Goal: Task Accomplishment & Management: Manage account settings

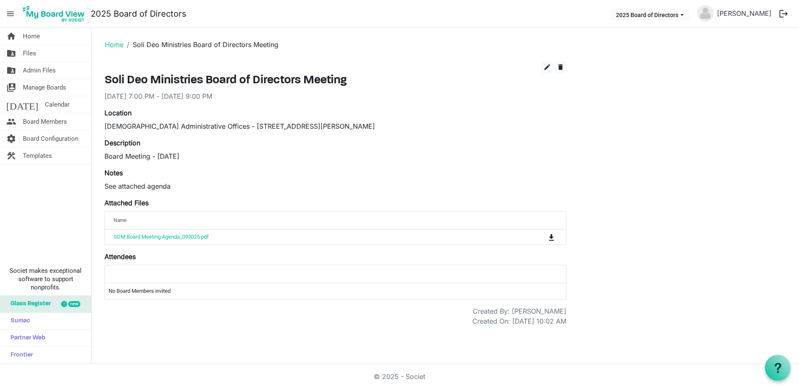
click at [7, 15] on span "menu" at bounding box center [10, 14] width 16 height 16
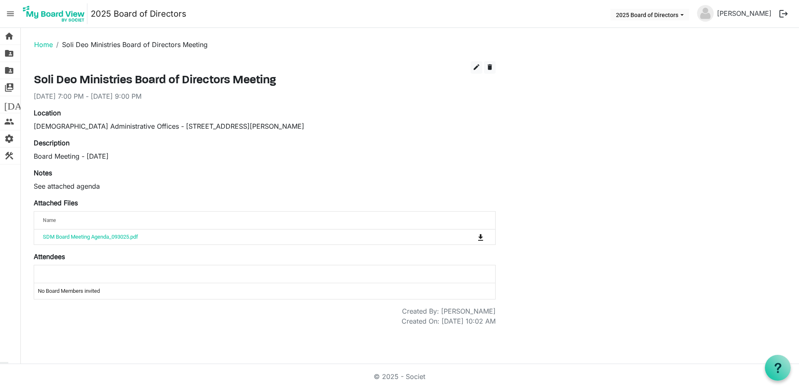
click at [7, 15] on span "menu" at bounding box center [10, 14] width 16 height 16
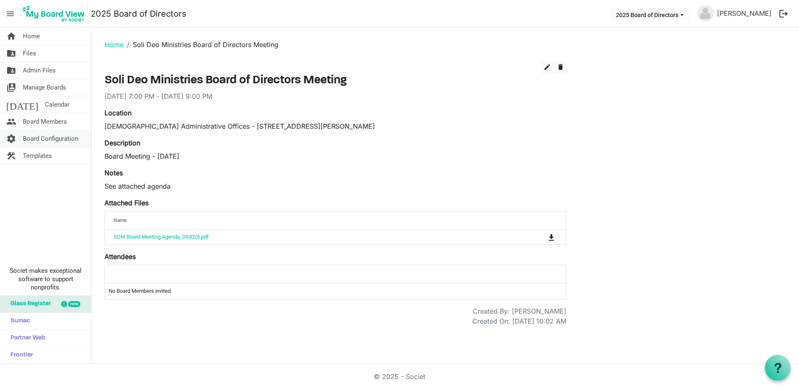
click at [34, 137] on span "Board Configuration" at bounding box center [50, 138] width 55 height 17
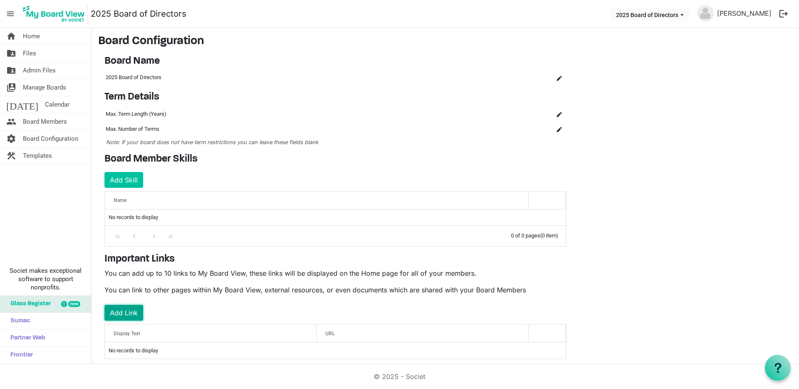
click at [123, 312] on button "Add Link" at bounding box center [123, 312] width 39 height 16
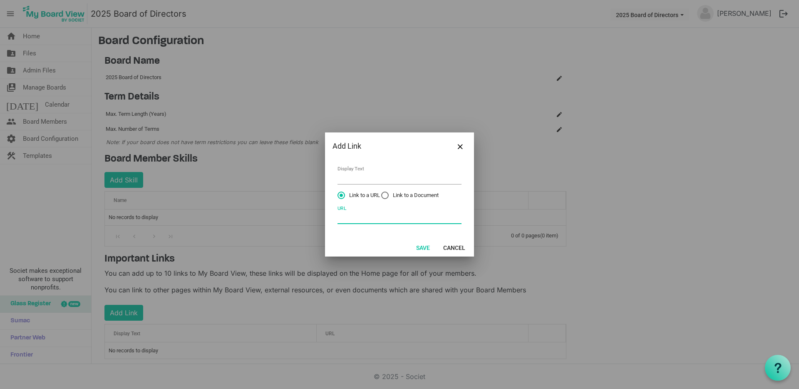
click at [358, 216] on input "URL" at bounding box center [399, 217] width 124 height 13
paste input "https://www.nonprofitready.org/"
type input "https://www.nonprofitready.org/"
click at [351, 178] on input "Display Text" at bounding box center [399, 177] width 124 height 13
type input "Nonprofit training"
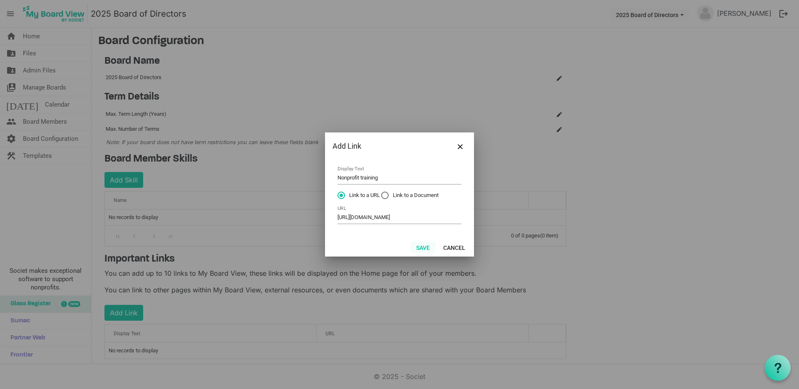
click at [420, 247] on button "Save" at bounding box center [423, 247] width 25 height 12
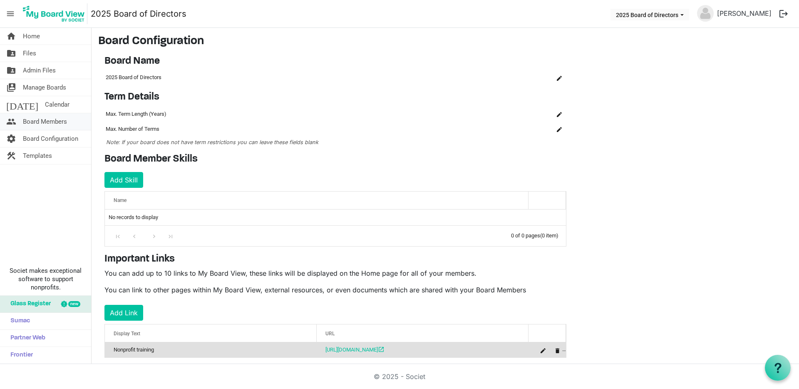
click at [47, 120] on span "Board Members" at bounding box center [45, 121] width 44 height 17
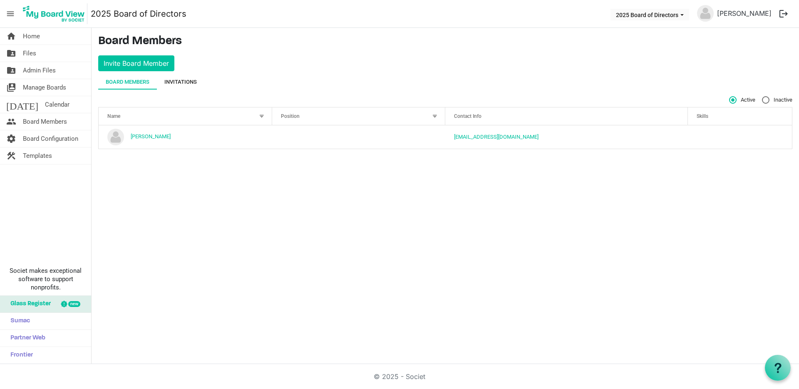
click at [187, 82] on div "Invitations" at bounding box center [180, 82] width 32 height 8
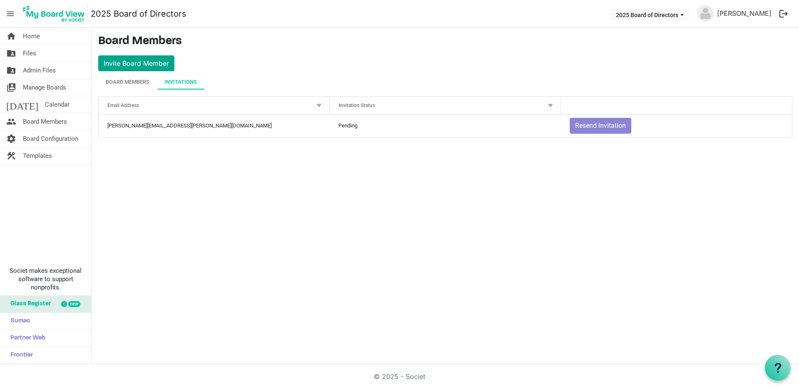
click at [143, 59] on button "Invite Board Member" at bounding box center [136, 63] width 76 height 16
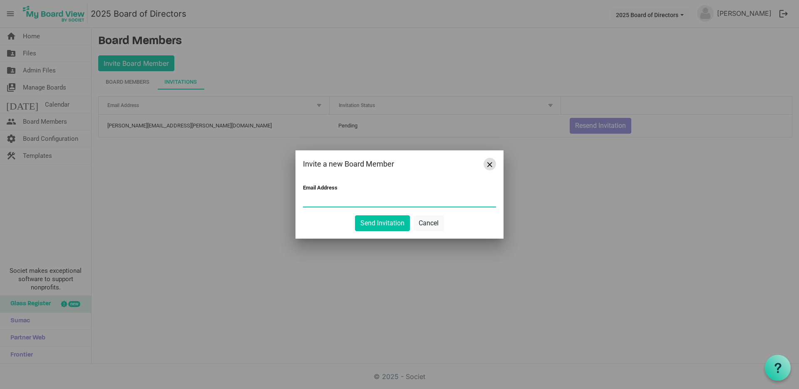
click at [489, 164] on span "Close" at bounding box center [489, 164] width 5 height 5
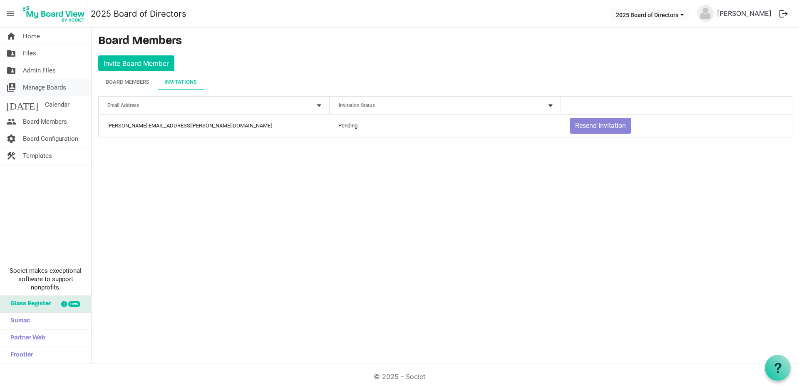
click at [31, 86] on span "Manage Boards" at bounding box center [44, 87] width 43 height 17
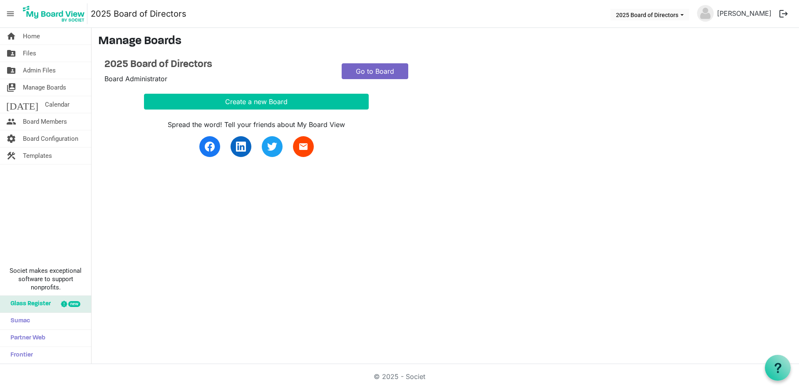
click at [377, 66] on link "Go to Board" at bounding box center [375, 71] width 67 height 16
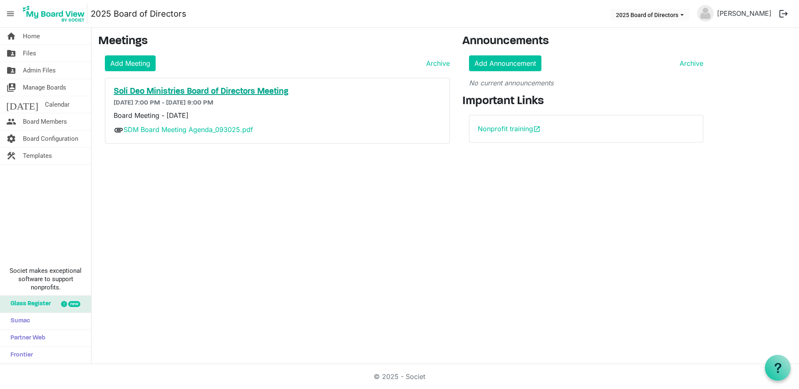
click at [213, 94] on h5 "Soli Deo Ministries Board of Directors Meeting" at bounding box center [277, 92] width 327 height 10
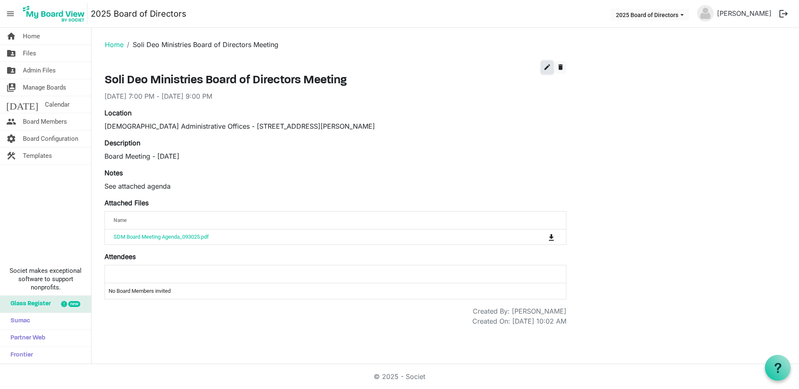
click at [545, 68] on span "edit" at bounding box center [546, 66] width 7 height 7
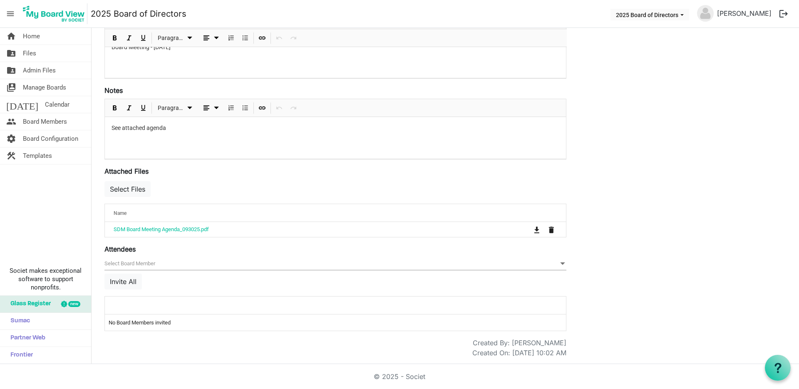
scroll to position [170, 0]
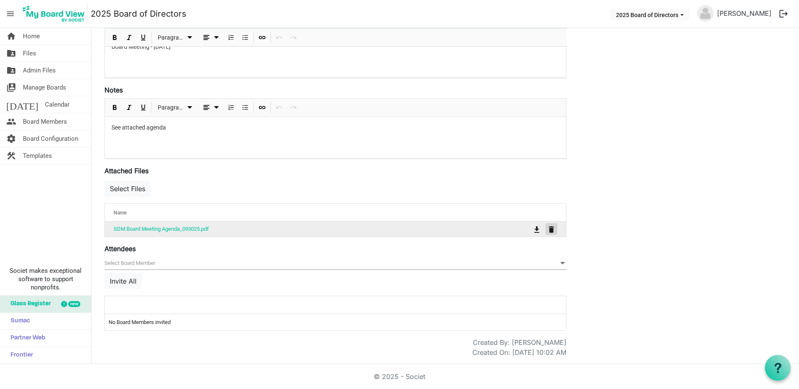
click at [552, 230] on span "is Command column column header" at bounding box center [551, 229] width 5 height 7
